Goal: Transaction & Acquisition: Purchase product/service

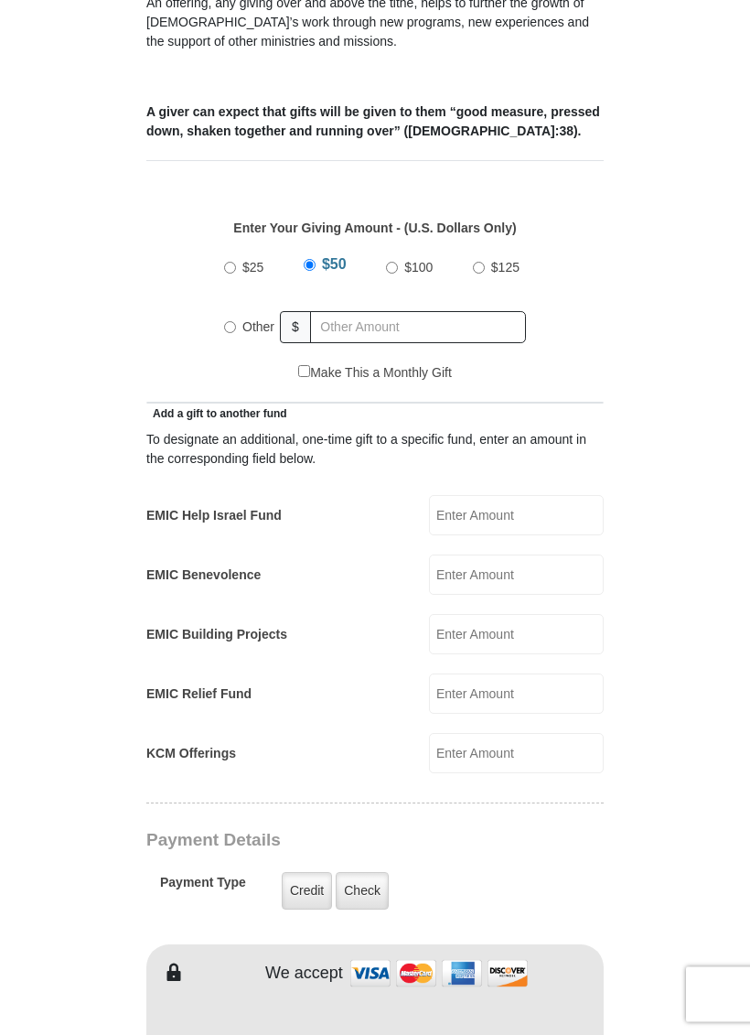
scroll to position [674, 0]
click at [342, 311] on input "text" at bounding box center [418, 327] width 216 height 32
radio input "true"
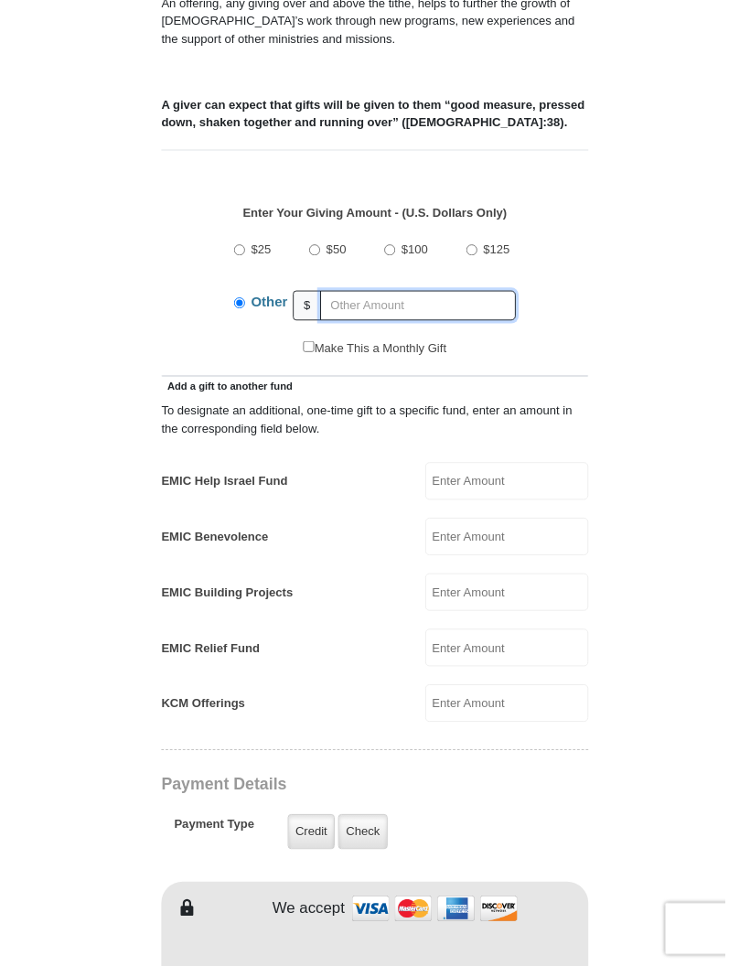
scroll to position [673, 0]
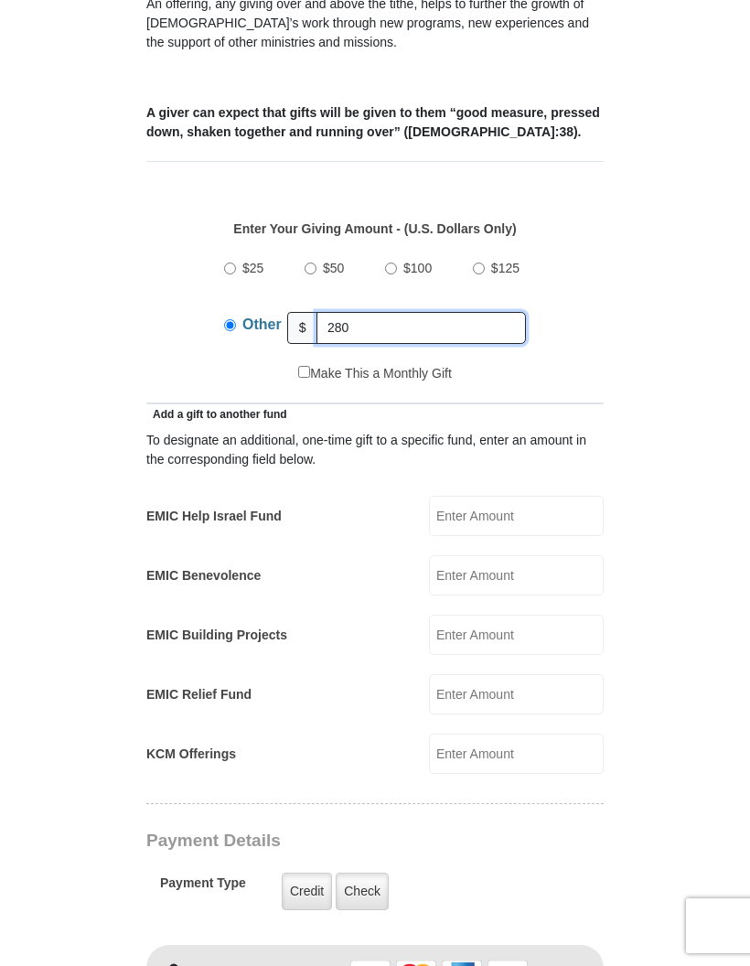
type input "280"
click at [667, 310] on form "[GEOGRAPHIC_DATA][DEMOGRAPHIC_DATA] Online Giving Because of gifts like yours, …" at bounding box center [375, 726] width 686 height 2653
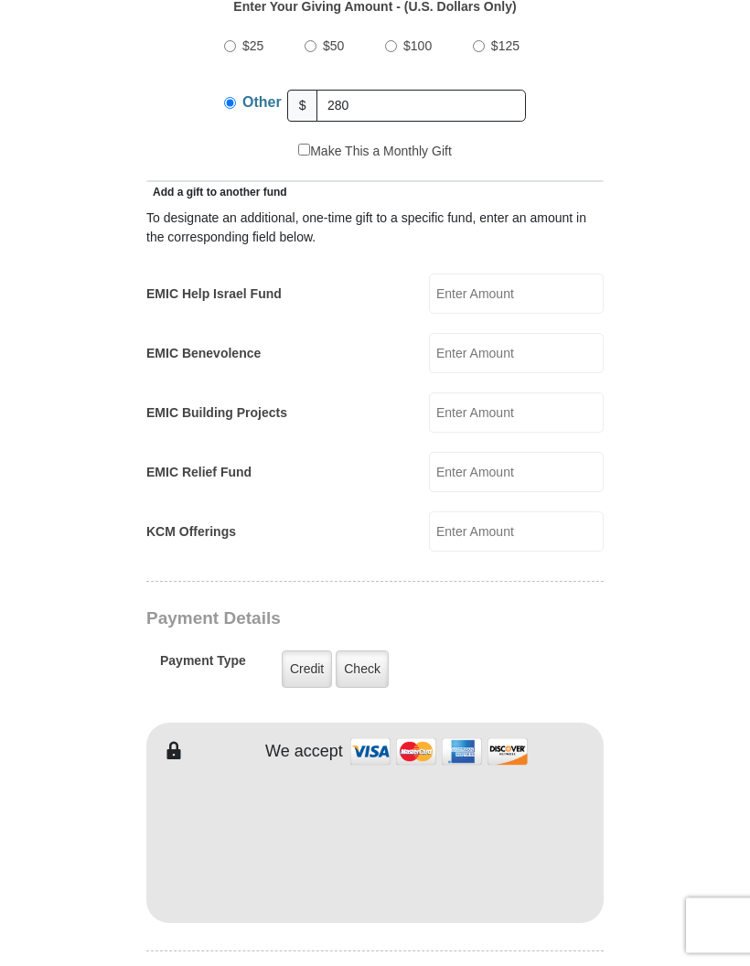
scroll to position [963, 0]
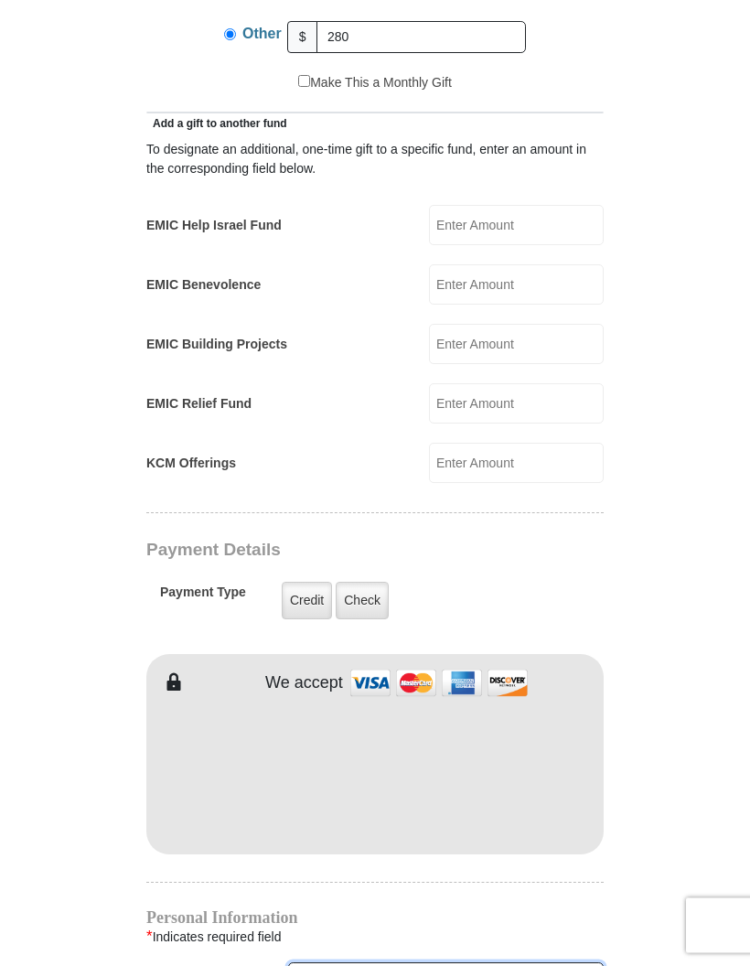
type input "[PERSON_NAME]"
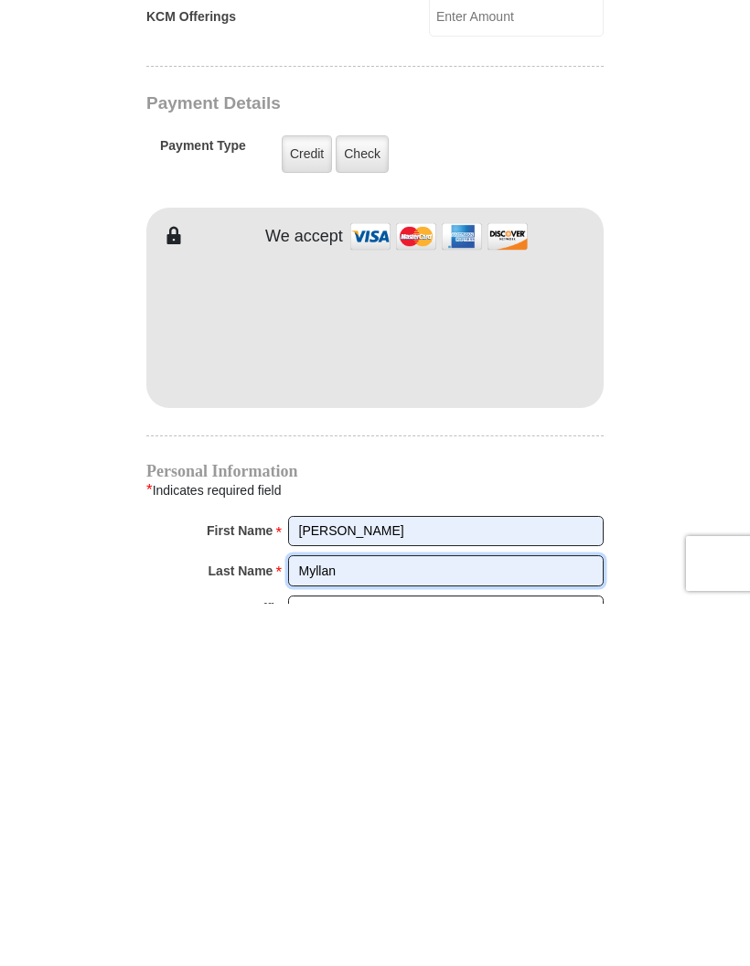
click at [371, 918] on input "Myllan" at bounding box center [446, 933] width 316 height 31
type input "M"
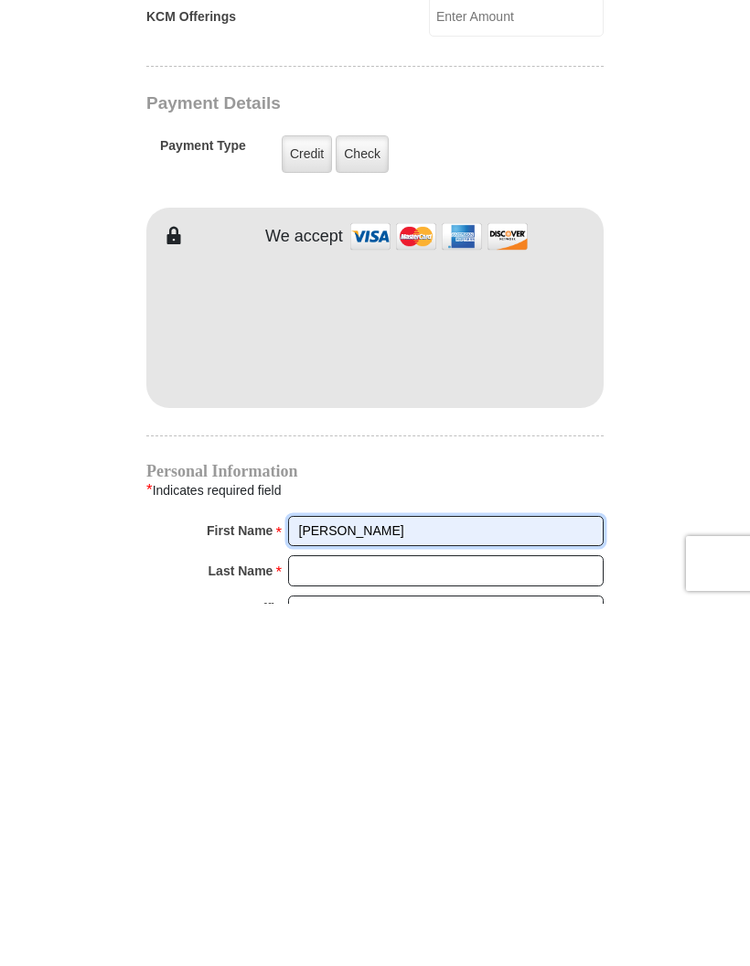
click at [369, 878] on input "[PERSON_NAME]" at bounding box center [446, 893] width 316 height 31
type input "WM Management"
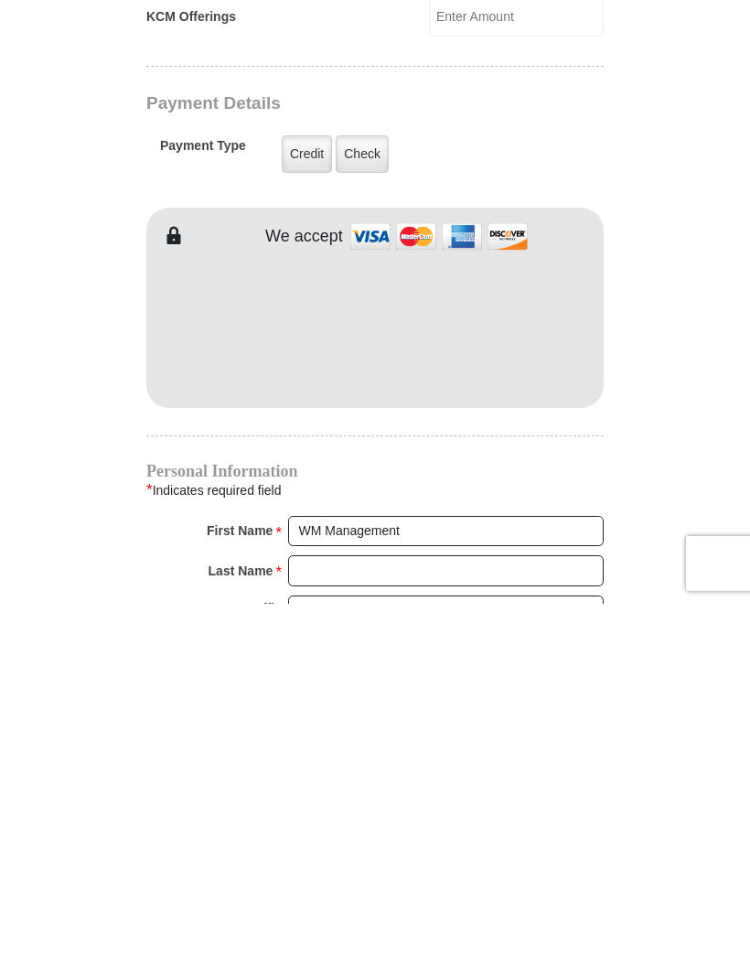
scroll to position [1411, 0]
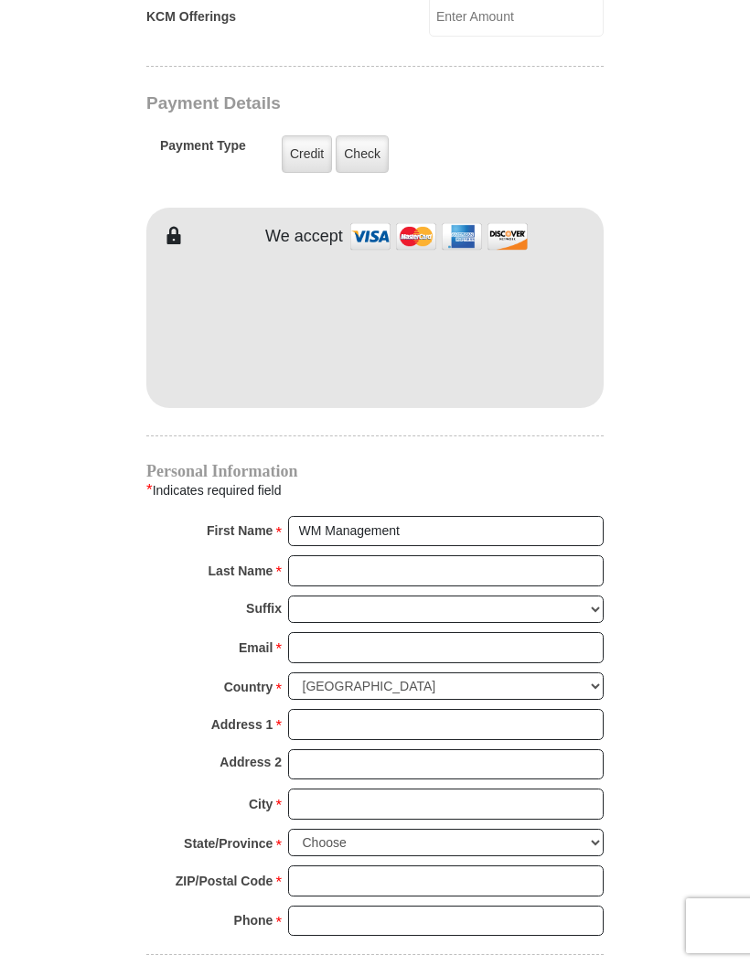
click at [332, 555] on input "Last Name *" at bounding box center [446, 570] width 316 height 31
type input "Consulting"
click at [340, 632] on input "Email *" at bounding box center [446, 647] width 316 height 31
type input "[EMAIL_ADDRESS][DOMAIN_NAME]"
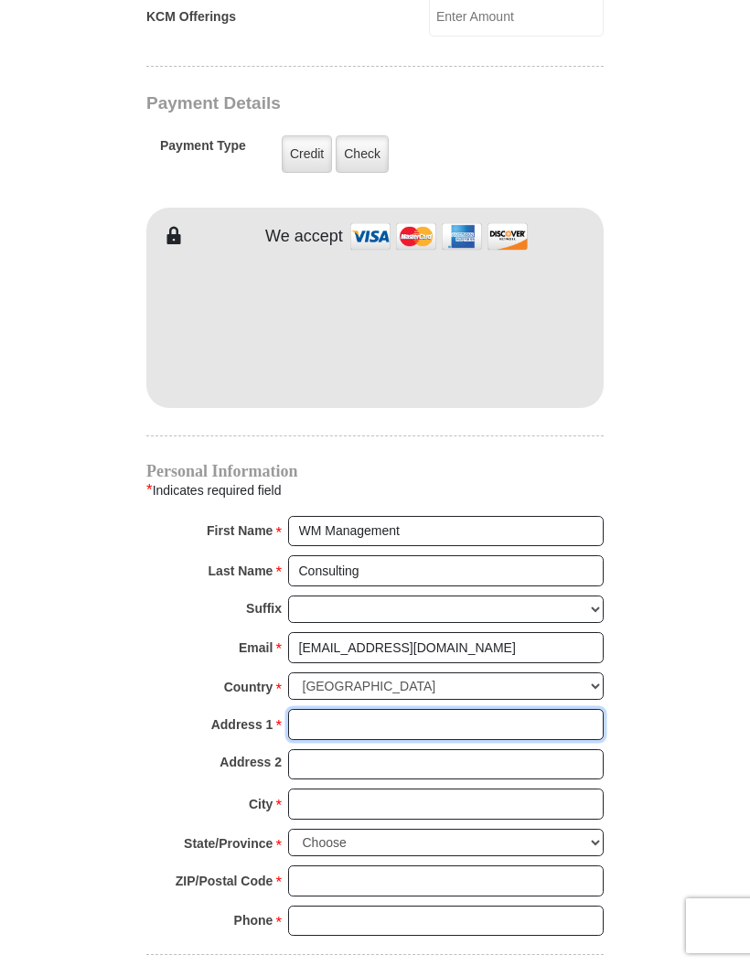
type input "[STREET_ADDRESS]"
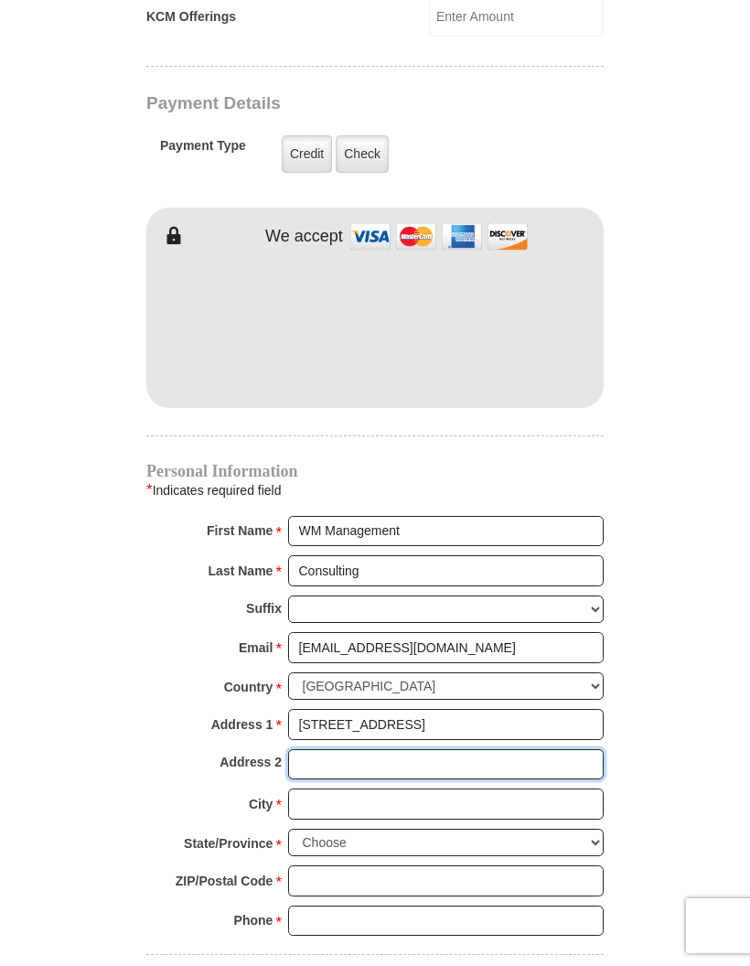
type input "2051"
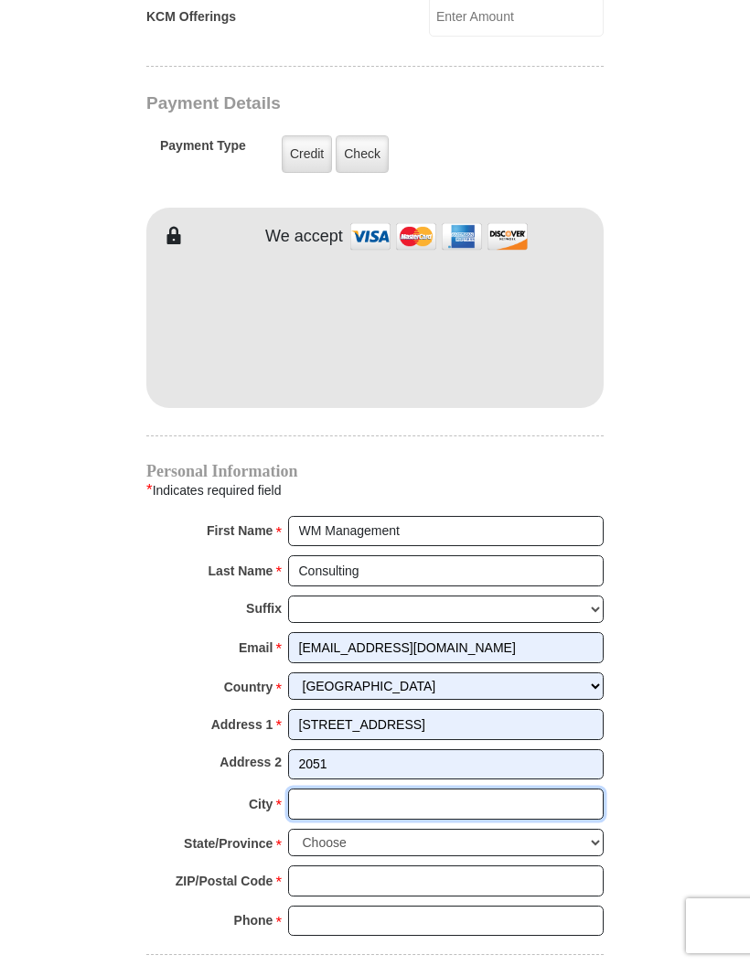
type input "[GEOGRAPHIC_DATA]"
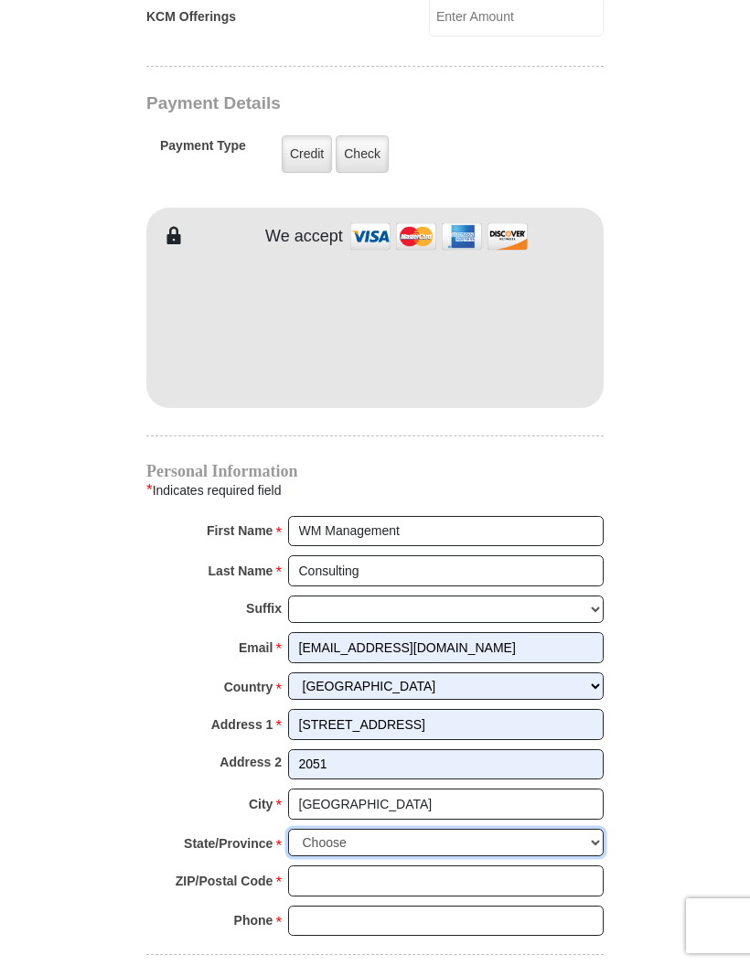
select select "[GEOGRAPHIC_DATA]"
type input "76137"
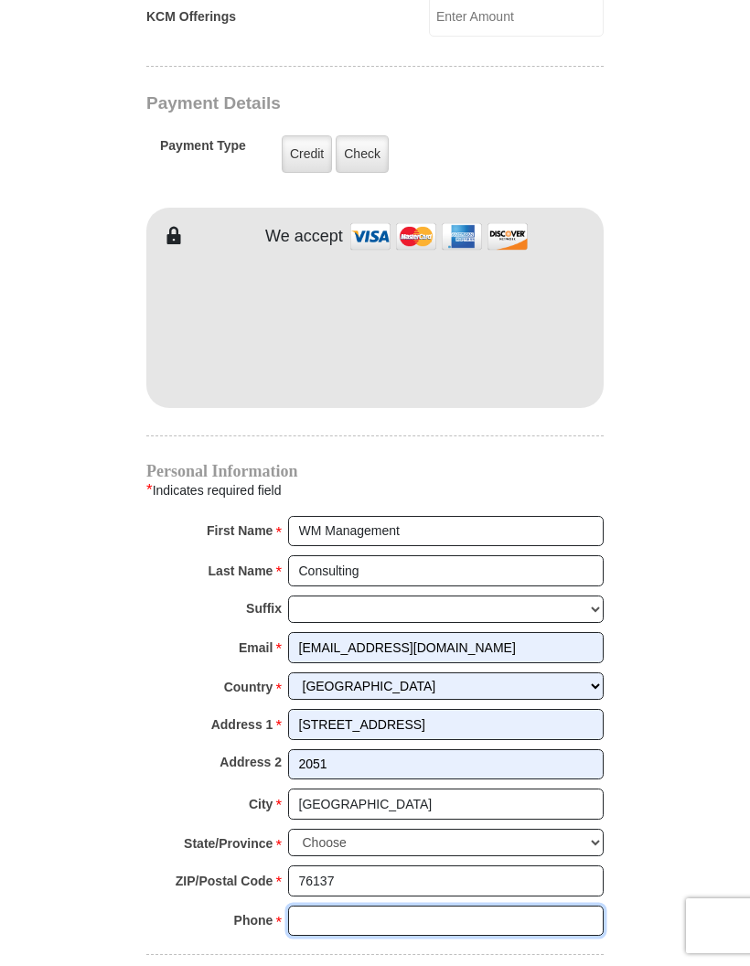
type input "6506791826"
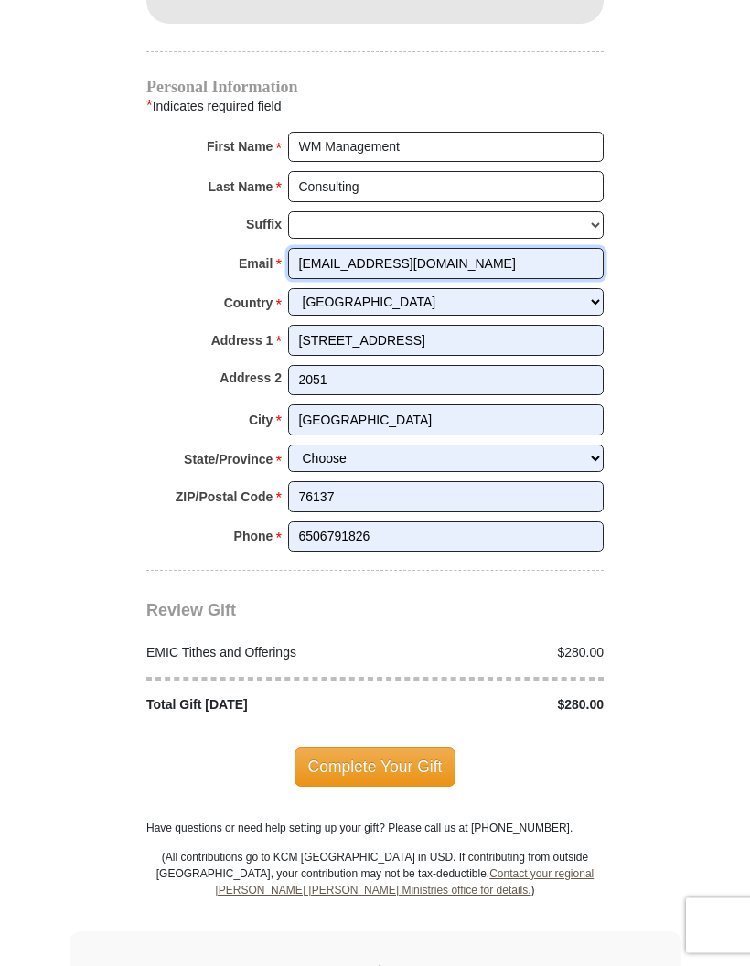
scroll to position [1795, 0]
click at [385, 747] on span "Complete Your Gift" at bounding box center [376, 766] width 162 height 38
